Goal: Understand process/instructions: Learn how to perform a task or action

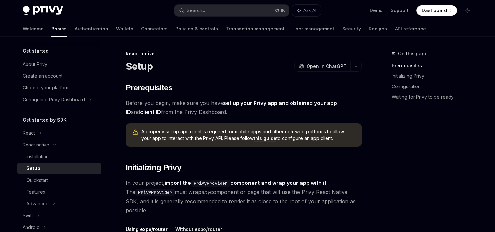
drag, startPoint x: 0, startPoint y: 0, endPoint x: 441, endPoint y: 10, distance: 441.1
click at [441, 10] on span "Dashboard" at bounding box center [434, 10] width 25 height 7
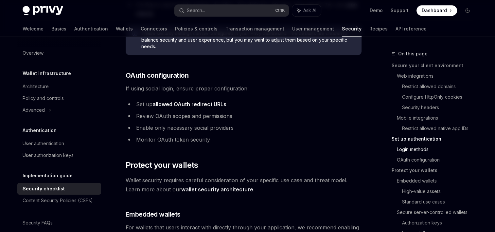
scroll to position [699, 0]
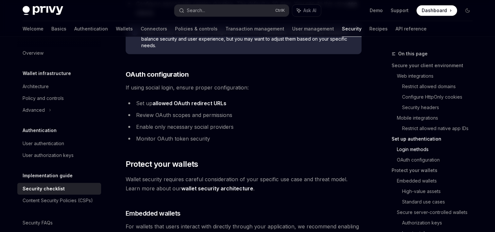
click at [190, 100] on link "allowed OAuth redirect URLs" at bounding box center [190, 103] width 74 height 7
type textarea "*"
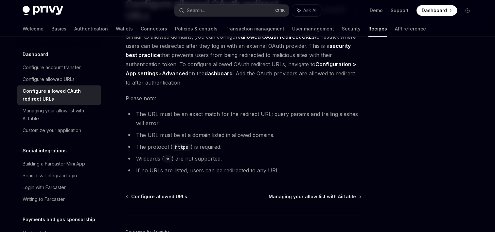
scroll to position [60, 0]
